Goal: Information Seeking & Learning: Learn about a topic

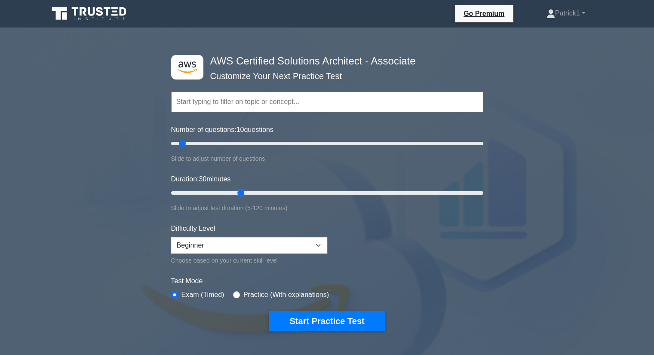
drag, startPoint x: 189, startPoint y: 191, endPoint x: 236, endPoint y: 192, distance: 46.9
type input "30"
click at [236, 192] on input "Duration: 30 minutes" at bounding box center [327, 193] width 312 height 10
click at [319, 319] on button "Start Practice Test" at bounding box center [327, 321] width 116 height 20
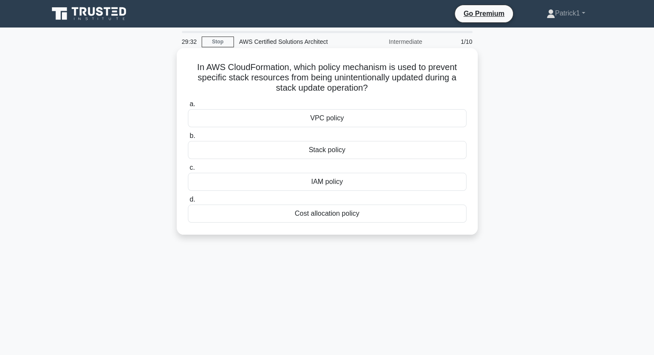
click at [336, 184] on div "IAM policy" at bounding box center [327, 182] width 279 height 18
click at [188, 171] on input "c. IAM policy" at bounding box center [188, 168] width 0 height 6
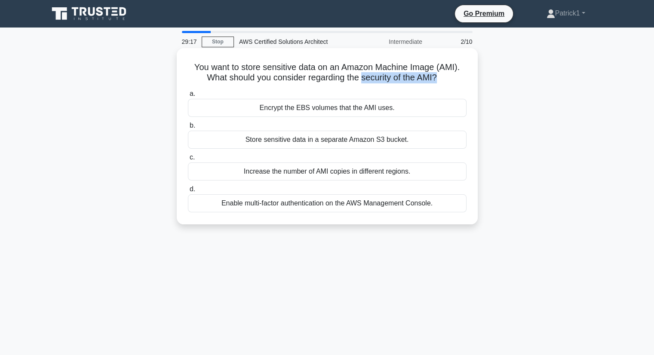
drag, startPoint x: 362, startPoint y: 78, endPoint x: 440, endPoint y: 74, distance: 78.7
click at [440, 74] on h5 "You want to store sensitive data on an Amazon Machine Image (AMI). What should …" at bounding box center [327, 72] width 280 height 21
copy h5 "security of the AMI?"
click at [307, 110] on div "Encrypt the EBS volumes that the AMI uses." at bounding box center [327, 108] width 279 height 18
click at [188, 97] on input "a. Encrypt the EBS volumes that the AMI uses." at bounding box center [188, 94] width 0 height 6
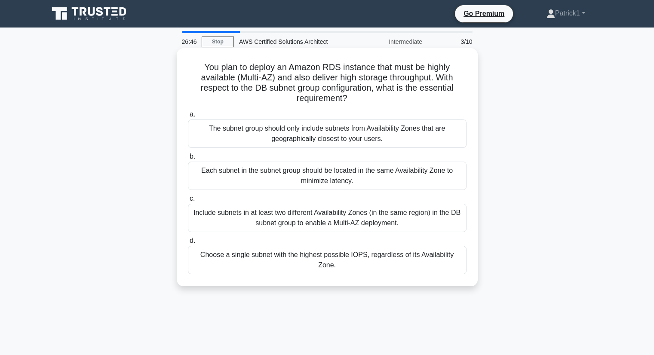
click at [306, 215] on div "Include subnets in at least two different Availability Zones (in the same regio…" at bounding box center [327, 218] width 279 height 28
click at [188, 202] on input "c. Include subnets in at least two different Availability Zones (in the same re…" at bounding box center [188, 199] width 0 height 6
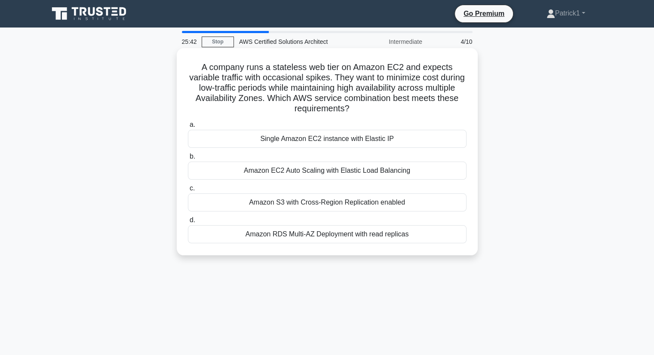
click at [304, 171] on div "Amazon EC2 Auto Scaling with Elastic Load Balancing" at bounding box center [327, 171] width 279 height 18
click at [188, 159] on input "b. Amazon EC2 Auto Scaling with Elastic Load Balancing" at bounding box center [188, 157] width 0 height 6
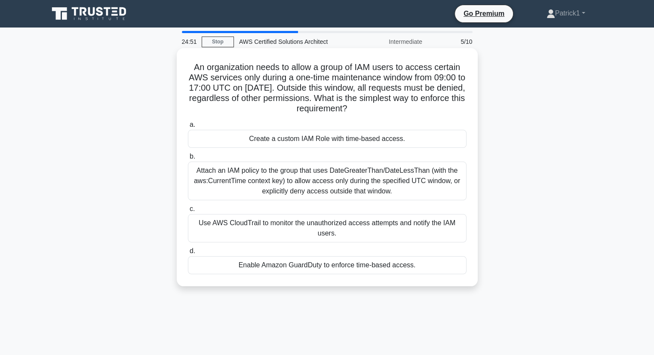
click at [366, 181] on div "Attach an IAM policy to the group that uses DateGreaterThan/DateLessThan (with …" at bounding box center [327, 181] width 279 height 39
click at [188, 159] on input "b. Attach an IAM policy to the group that uses DateGreaterThan/DateLessThan (wi…" at bounding box center [188, 157] width 0 height 6
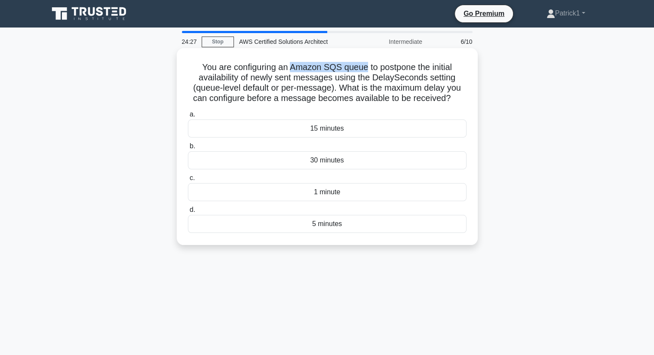
drag, startPoint x: 288, startPoint y: 67, endPoint x: 366, endPoint y: 66, distance: 78.2
click at [366, 66] on h5 "You are configuring an Amazon SQS queue to postpone the initial availability of…" at bounding box center [327, 83] width 280 height 42
copy h5 "Amazon SQS queue"
click at [336, 129] on div "15 minutes" at bounding box center [327, 129] width 279 height 18
click at [188, 117] on input "a. 15 minutes" at bounding box center [188, 115] width 0 height 6
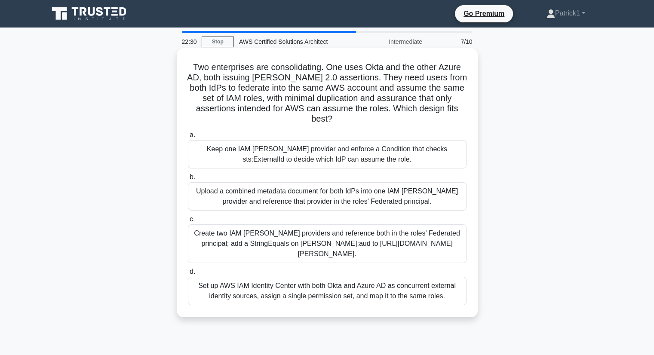
click at [367, 277] on div "Set up AWS IAM Identity Center with both Okta and Azure AD as concurrent extern…" at bounding box center [327, 291] width 279 height 28
click at [188, 274] on input "d. Set up AWS IAM Identity Center with both Okta and Azure AD as concurrent ext…" at bounding box center [188, 272] width 0 height 6
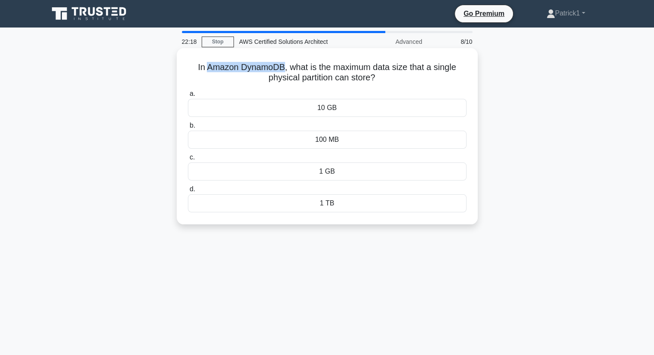
drag, startPoint x: 205, startPoint y: 68, endPoint x: 284, endPoint y: 70, distance: 79.1
click at [284, 70] on h5 "In Amazon DynamoDB, what is the maximum data size that a single physical partit…" at bounding box center [327, 72] width 280 height 21
click at [206, 67] on h5 "In Amazon DynamoDB, what is the maximum data size that a single physical partit…" at bounding box center [327, 72] width 280 height 21
drag, startPoint x: 205, startPoint y: 67, endPoint x: 411, endPoint y: 69, distance: 206.3
click at [411, 69] on h5 "In Amazon DynamoDB, what is the maximum data size that a single physical partit…" at bounding box center [327, 72] width 280 height 21
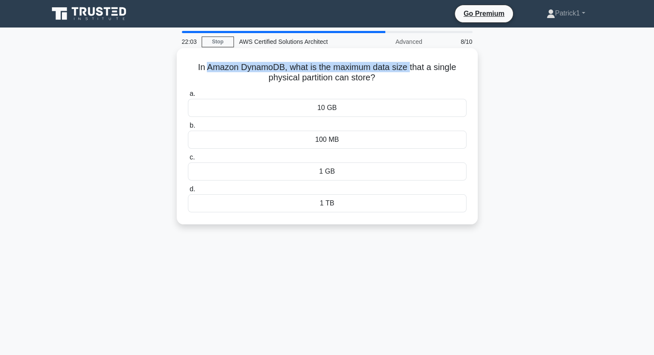
copy h5 "Amazon DynamoDB, what is the maximum data size"
click at [332, 107] on div "10 GB" at bounding box center [327, 108] width 279 height 18
click at [188, 97] on input "a. 10 GB" at bounding box center [188, 94] width 0 height 6
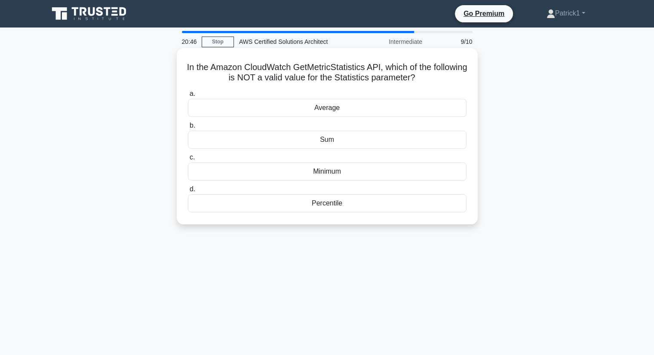
click at [323, 207] on div "Percentile" at bounding box center [327, 203] width 279 height 18
click at [188, 192] on input "d. Percentile" at bounding box center [188, 190] width 0 height 6
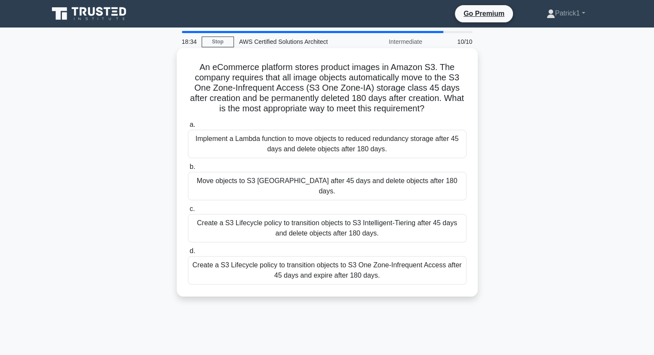
click at [312, 214] on div "Create a S3 Lifecycle policy to transition objects to S3 Intelligent-Tiering af…" at bounding box center [327, 228] width 279 height 28
click at [188, 212] on input "c. Create a S3 Lifecycle policy to transition objects to S3 Intelligent-Tiering…" at bounding box center [188, 209] width 0 height 6
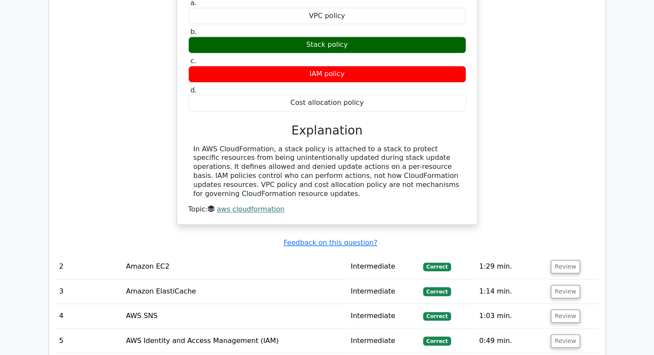
scroll to position [926, 0]
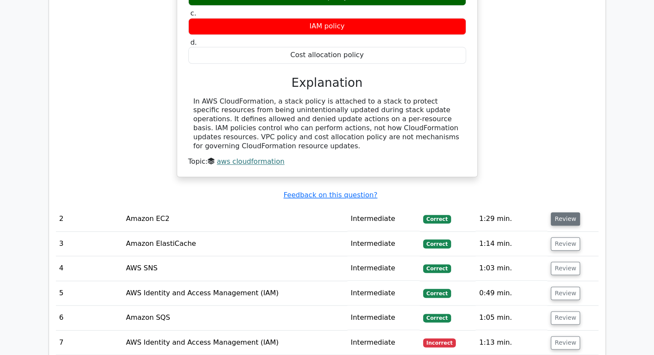
click at [563, 212] on button "Review" at bounding box center [565, 218] width 29 height 13
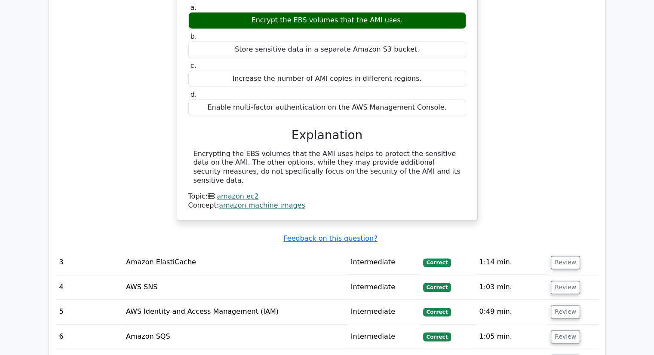
scroll to position [1241, 0]
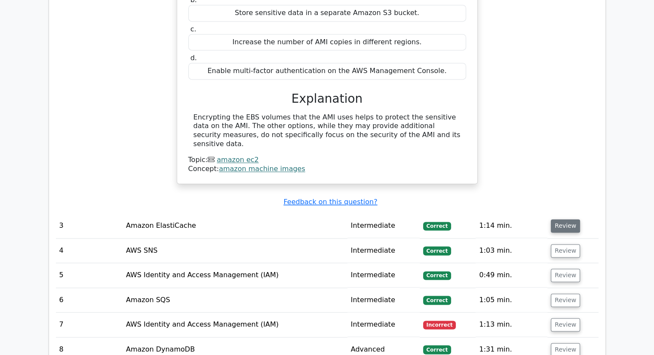
click at [561, 219] on button "Review" at bounding box center [565, 225] width 29 height 13
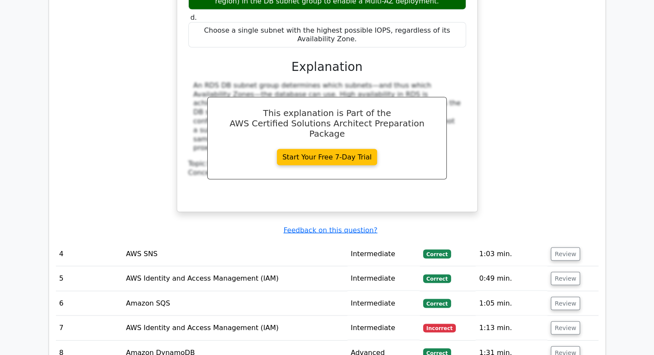
scroll to position [1667, 0]
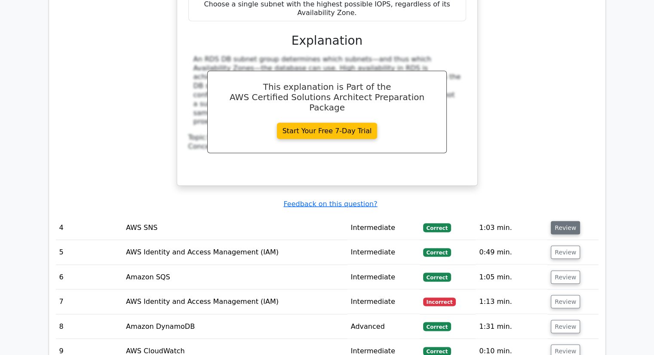
click at [557, 221] on button "Review" at bounding box center [565, 227] width 29 height 13
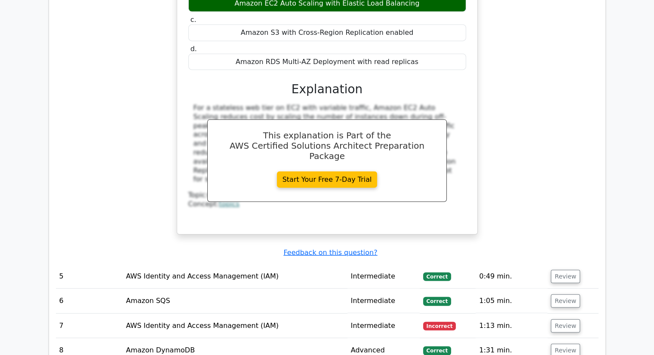
scroll to position [2045, 0]
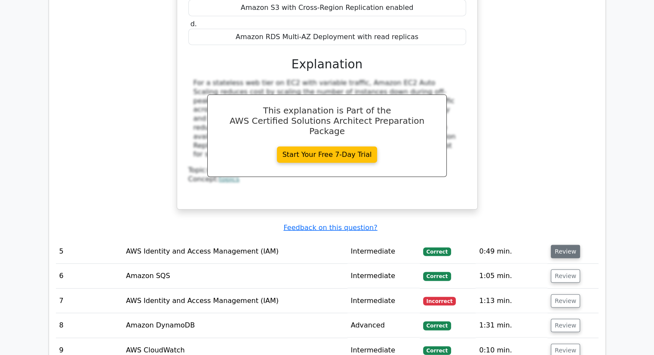
click at [561, 245] on button "Review" at bounding box center [565, 251] width 29 height 13
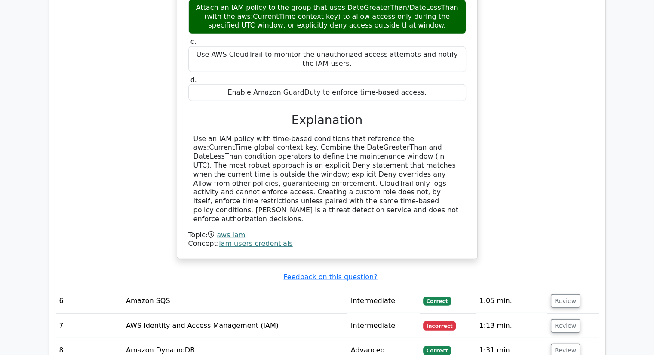
scroll to position [2447, 0]
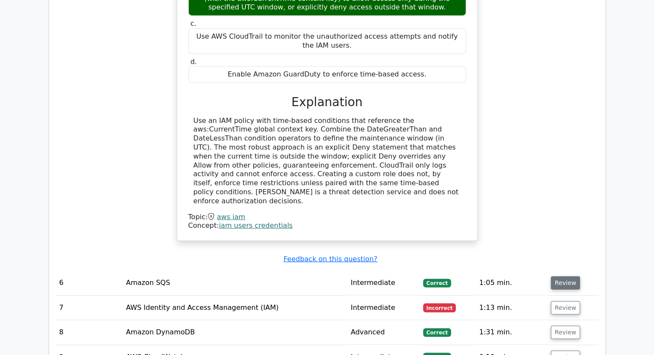
click at [572, 276] on button "Review" at bounding box center [565, 282] width 29 height 13
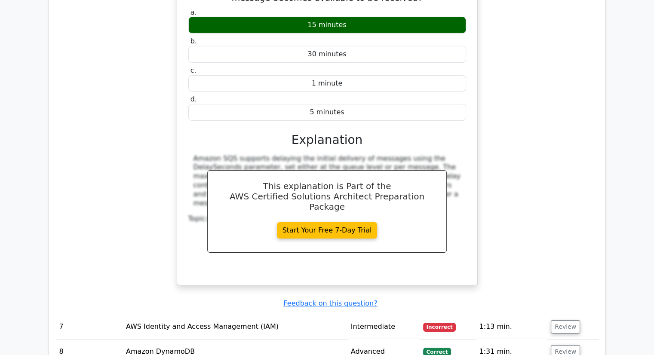
scroll to position [2831, 0]
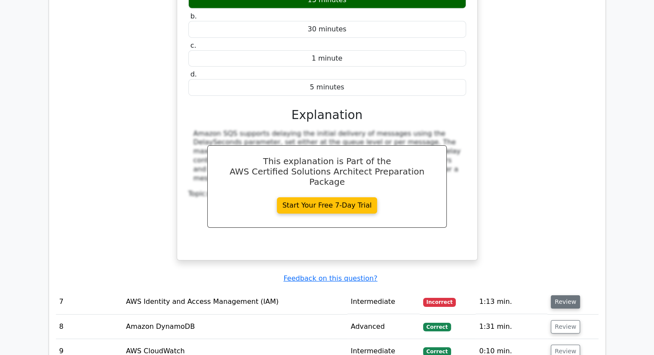
click at [560, 295] on button "Review" at bounding box center [565, 301] width 29 height 13
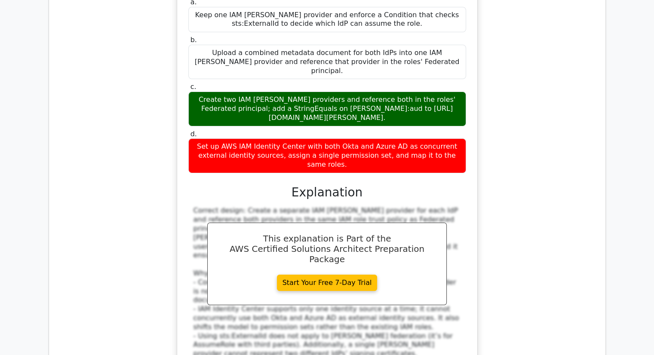
scroll to position [3254, 0]
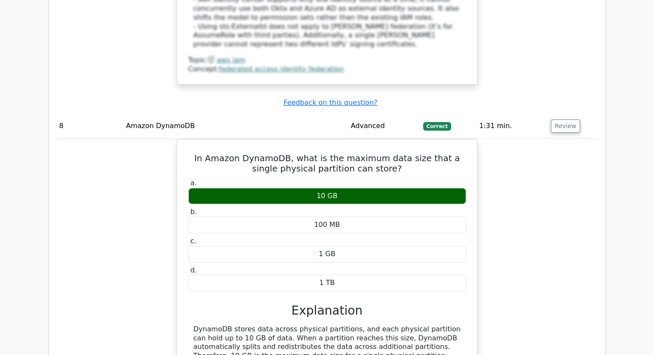
scroll to position [3558, 0]
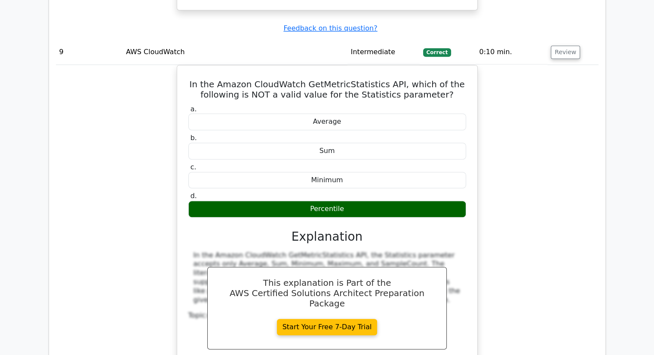
scroll to position [3952, 0]
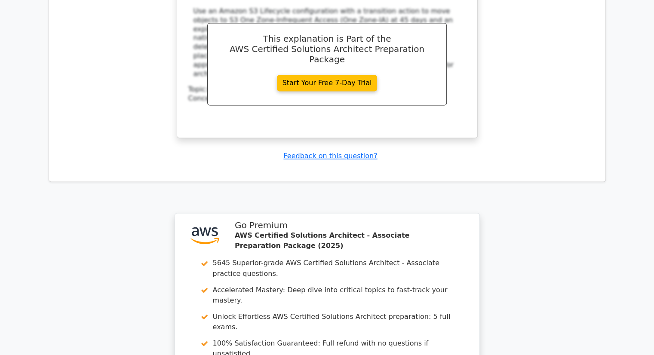
scroll to position [4645, 0]
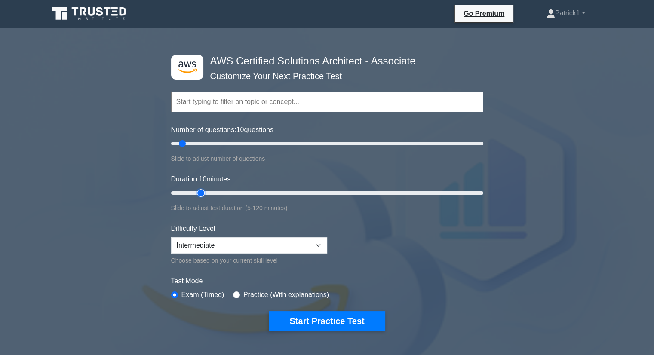
click at [206, 190] on input "Duration: 10 minutes" at bounding box center [327, 193] width 312 height 10
click at [222, 190] on input "Duration: 15 minutes" at bounding box center [327, 193] width 312 height 10
type input "30"
click at [238, 192] on input "Duration: 30 minutes" at bounding box center [327, 193] width 312 height 10
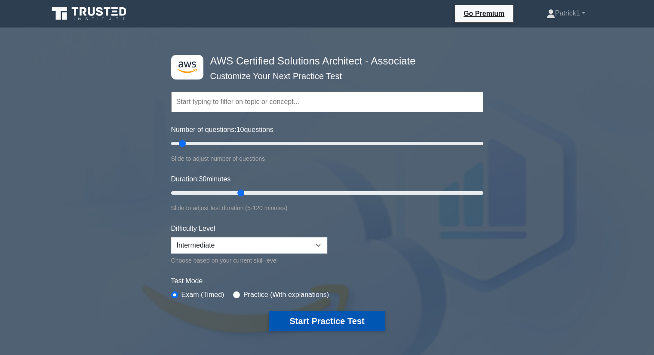
click at [303, 316] on button "Start Practice Test" at bounding box center [327, 321] width 116 height 20
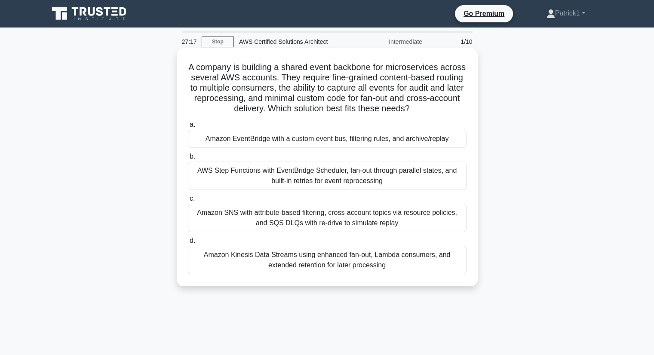
click at [277, 90] on h5 "A company is building a shared event backbone for microservices across several …" at bounding box center [327, 88] width 280 height 52
click at [316, 141] on div "Amazon EventBridge with a custom event bus, filtering rules, and archive/replay" at bounding box center [327, 139] width 279 height 18
click at [188, 128] on input "a. Amazon EventBridge with a custom event bus, filtering rules, and archive/rep…" at bounding box center [188, 125] width 0 height 6
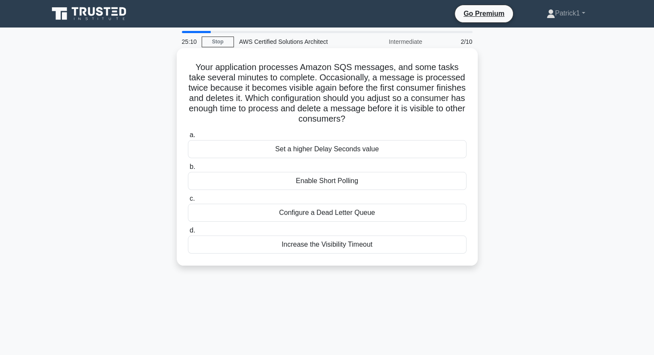
click at [340, 245] on div "Increase the Visibility Timeout" at bounding box center [327, 245] width 279 height 18
click at [188, 233] on input "d. Increase the Visibility Timeout" at bounding box center [188, 231] width 0 height 6
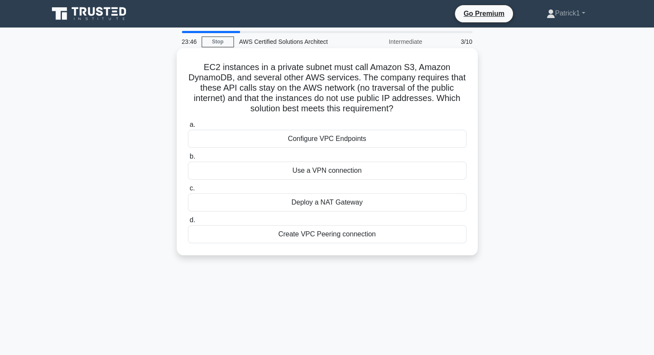
click at [349, 233] on div "Create VPC Peering connection" at bounding box center [327, 234] width 279 height 18
click at [188, 223] on input "d. Create VPC Peering connection" at bounding box center [188, 221] width 0 height 6
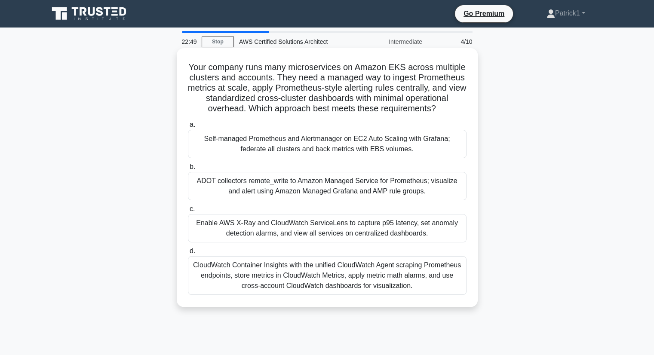
click at [307, 273] on div "CloudWatch Container Insights with the unified CloudWatch Agent scraping Promet…" at bounding box center [327, 275] width 279 height 39
click at [188, 254] on input "d. CloudWatch Container Insights with the unified CloudWatch Agent scraping Pro…" at bounding box center [188, 251] width 0 height 6
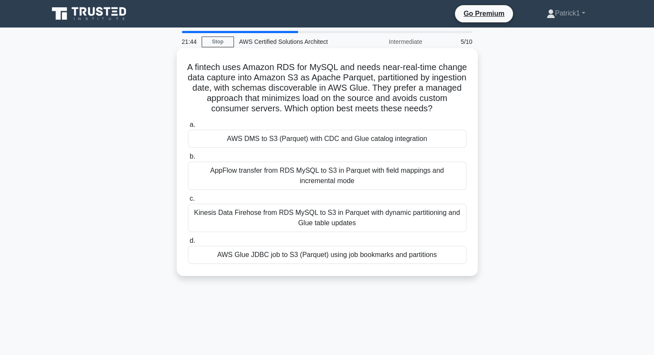
click at [344, 219] on div "Kinesis Data Firehose from RDS MySQL to S3 in Parquet with dynamic partitioning…" at bounding box center [327, 218] width 279 height 28
click at [188, 202] on input "c. Kinesis Data Firehose from RDS MySQL to S3 in Parquet with dynamic partition…" at bounding box center [188, 199] width 0 height 6
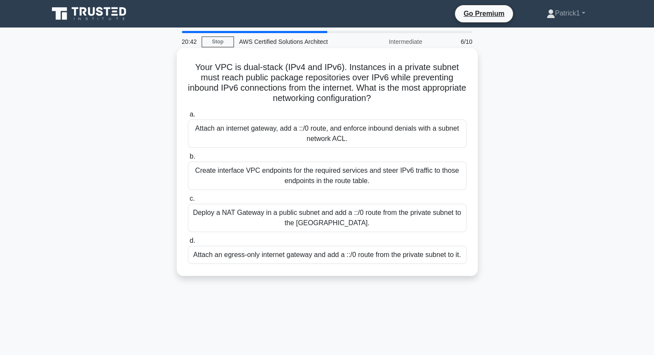
click at [339, 135] on div "Attach an internet gateway, add a ::/0 route, and enforce inbound denials with …" at bounding box center [327, 134] width 279 height 28
click at [188, 117] on input "a. Attach an internet gateway, add a ::/0 route, and enforce inbound denials wi…" at bounding box center [188, 115] width 0 height 6
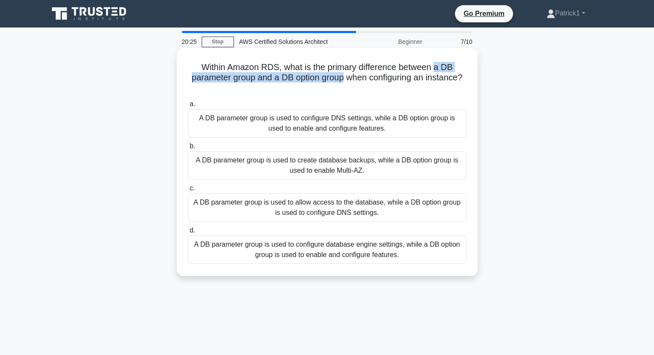
drag, startPoint x: 438, startPoint y: 70, endPoint x: 346, endPoint y: 78, distance: 91.9
click at [346, 78] on h5 "Within Amazon RDS, what is the primary difference between a DB parameter group …" at bounding box center [327, 78] width 280 height 32
copy h5 "a DB parameter group and a DB option group"
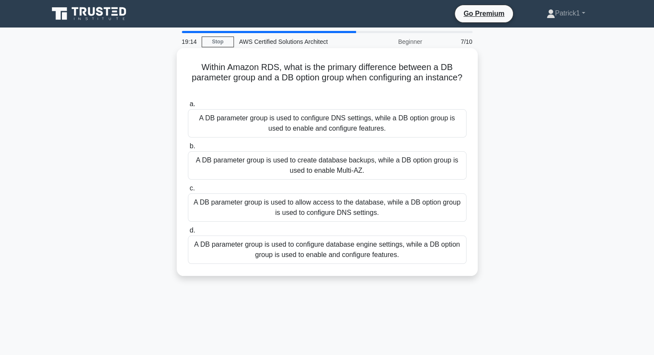
click at [347, 256] on div "A DB parameter group is used to configure database engine settings, while a DB …" at bounding box center [327, 250] width 279 height 28
click at [188, 233] on input "d. A DB parameter group is used to configure database engine settings, while a …" at bounding box center [188, 231] width 0 height 6
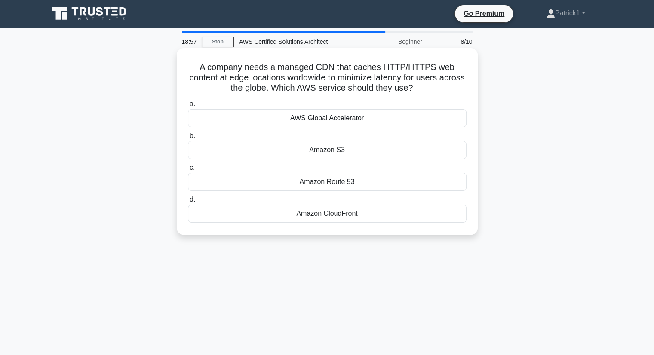
click at [343, 215] on div "Amazon CloudFront" at bounding box center [327, 214] width 279 height 18
click at [188, 202] on input "d. Amazon CloudFront" at bounding box center [188, 200] width 0 height 6
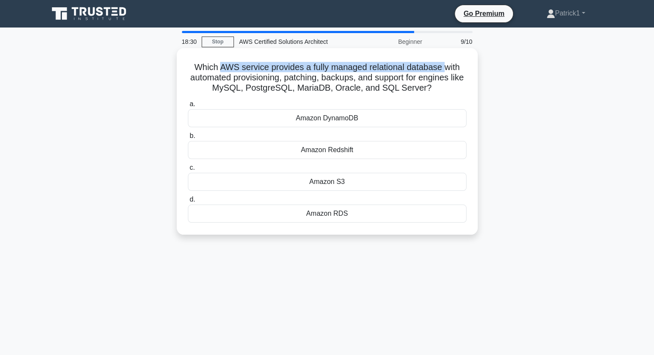
drag, startPoint x: 221, startPoint y: 66, endPoint x: 446, endPoint y: 67, distance: 225.7
click at [446, 67] on h5 "Which AWS service provides a fully managed relational database with automated p…" at bounding box center [327, 78] width 280 height 32
copy h5 "AWS service provides a fully managed relational database"
click at [338, 118] on div "Amazon DynamoDB" at bounding box center [327, 118] width 279 height 18
click at [188, 107] on input "a. Amazon DynamoDB" at bounding box center [188, 104] width 0 height 6
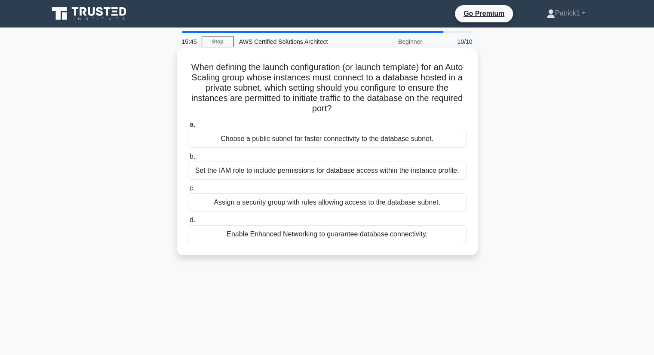
click at [314, 202] on div "Assign a security group with rules allowing access to the database subnet." at bounding box center [327, 202] width 279 height 18
click at [188, 191] on input "c. Assign a security group with rules allowing access to the database subnet." at bounding box center [188, 189] width 0 height 6
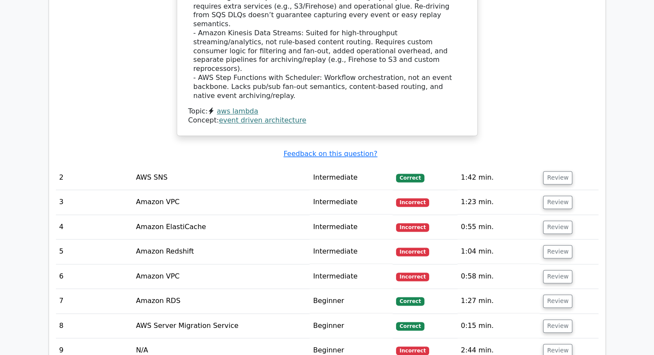
scroll to position [1211, 0]
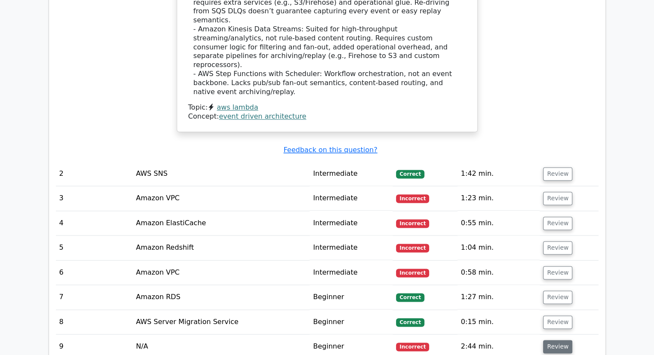
click at [558, 340] on button "Review" at bounding box center [557, 346] width 29 height 13
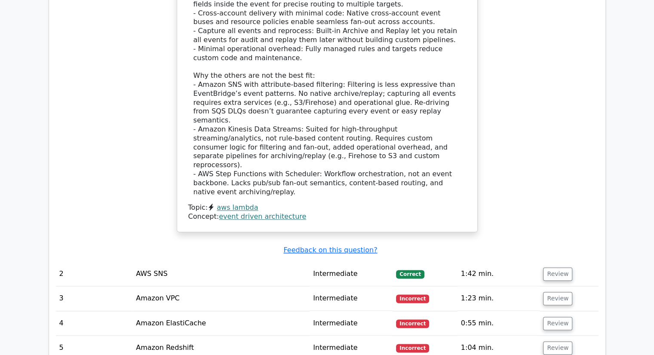
scroll to position [1116, 0]
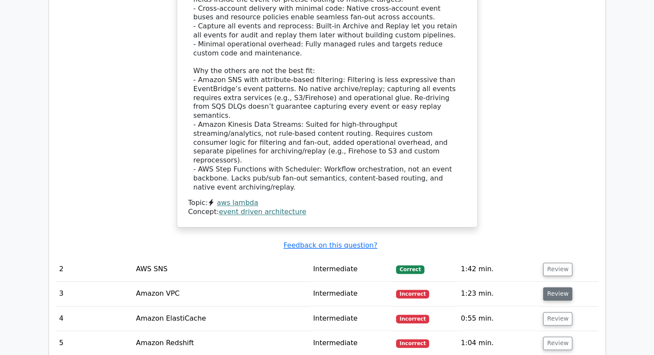
click at [557, 287] on button "Review" at bounding box center [557, 293] width 29 height 13
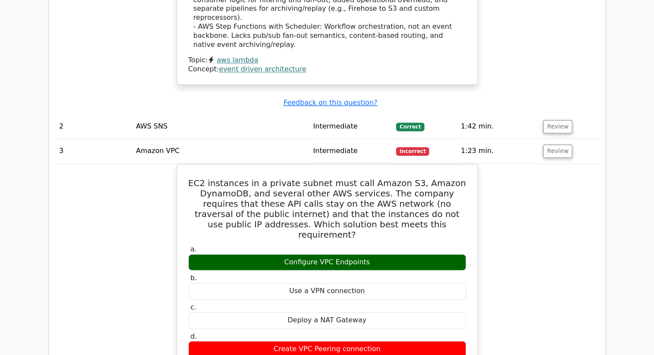
scroll to position [1263, 0]
